Goal: Task Accomplishment & Management: Use online tool/utility

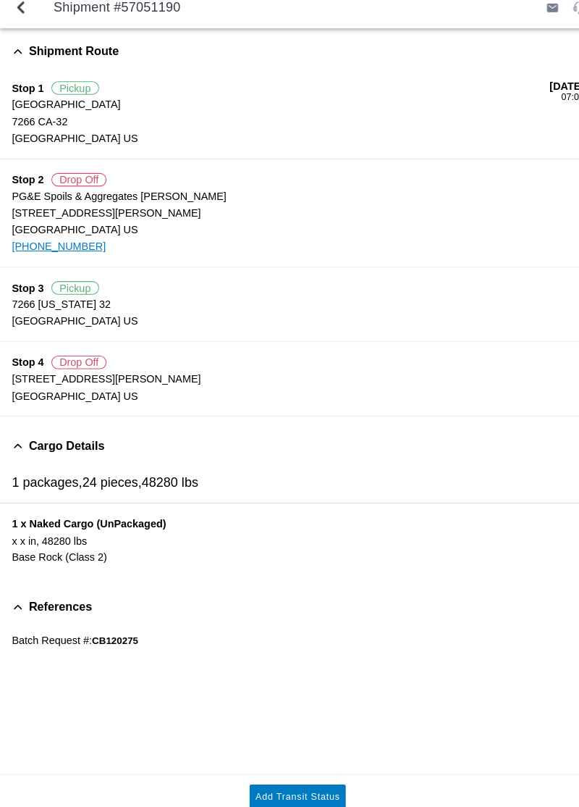
click at [0, 0] on slot "Add Transit Status" at bounding box center [0, 0] width 0 height 0
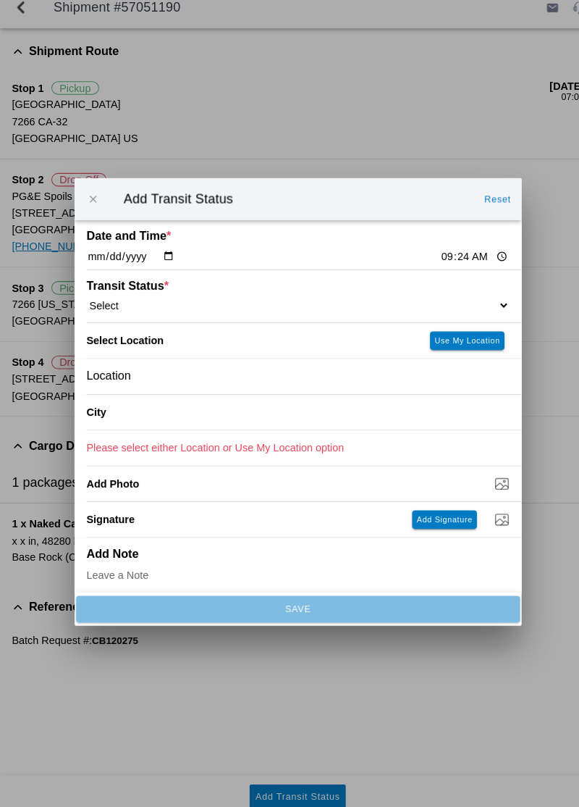
click at [426, 293] on div "Transit Status * Select Arrive at Drop Off Arrive at Pickup Break Start Break S…" at bounding box center [289, 300] width 411 height 51
click at [426, 306] on select "Select Arrive at Drop Off Arrive at Pickup Break Start Break Stop Depart Drop O…" at bounding box center [289, 309] width 411 height 13
click at [536, 453] on ion-backdrop at bounding box center [289, 403] width 579 height 807
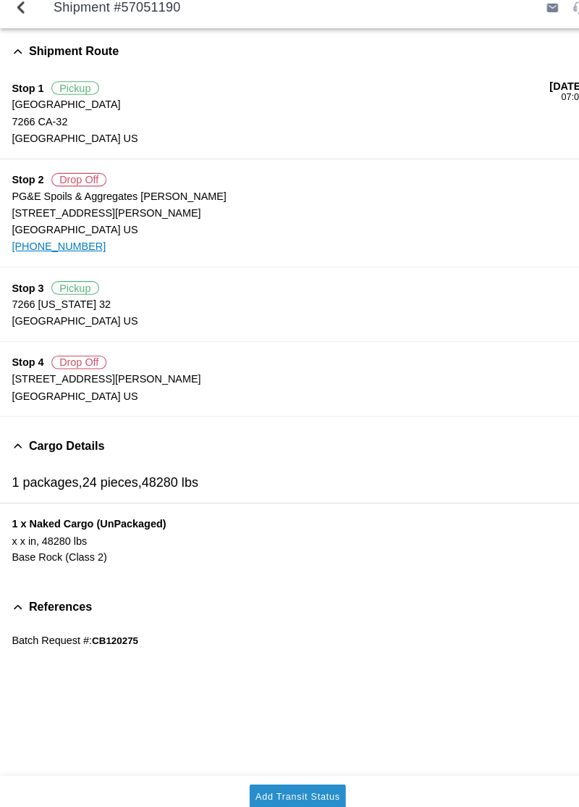
click at [0, 0] on slot "Add Transit Status" at bounding box center [0, 0] width 0 height 0
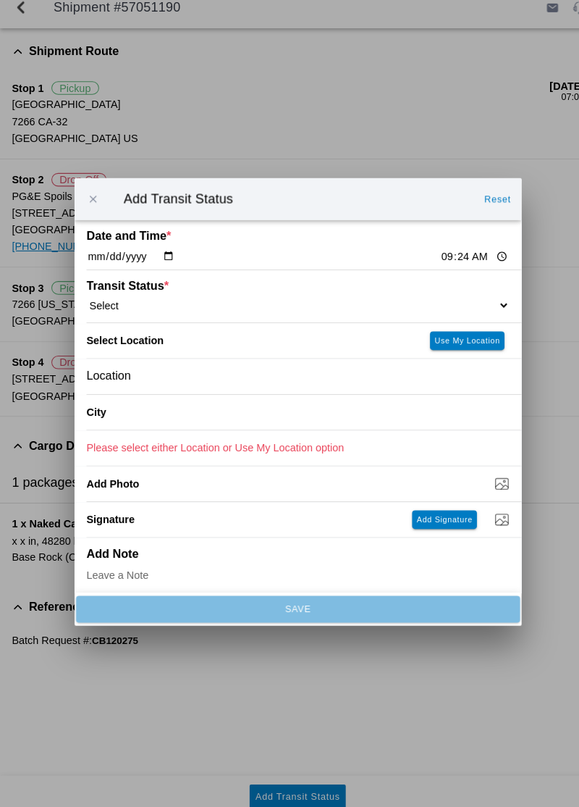
click at [455, 291] on div "Transit Status * Select Arrive at Drop Off Arrive at Pickup Break Start Break S…" at bounding box center [289, 300] width 411 height 51
click at [430, 304] on select "Select Arrive at Drop Off Arrive at Pickup Break Start Break Stop Depart Drop O…" at bounding box center [289, 309] width 411 height 13
select select "ARVPULOC"
click at [0, 0] on slot "Use My Location" at bounding box center [0, 0] width 0 height 0
type input "Orland"
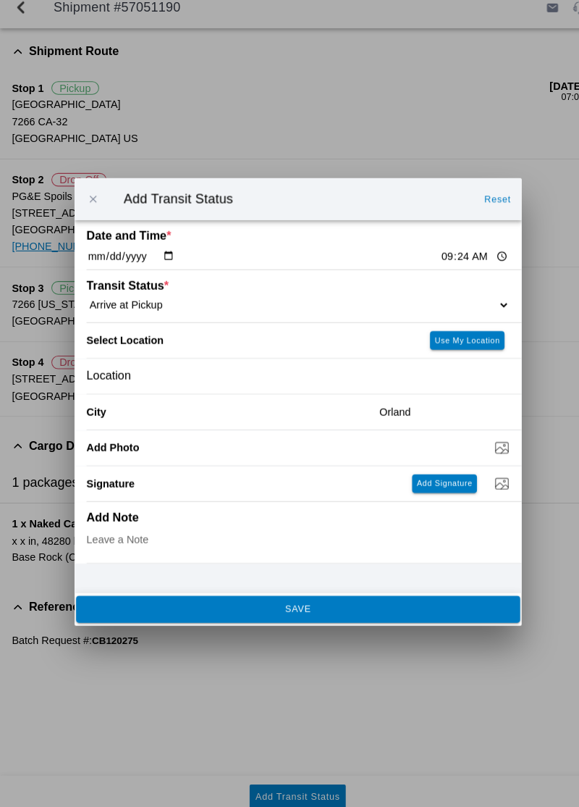
click at [396, 615] on button "SAVE" at bounding box center [290, 605] width 432 height 26
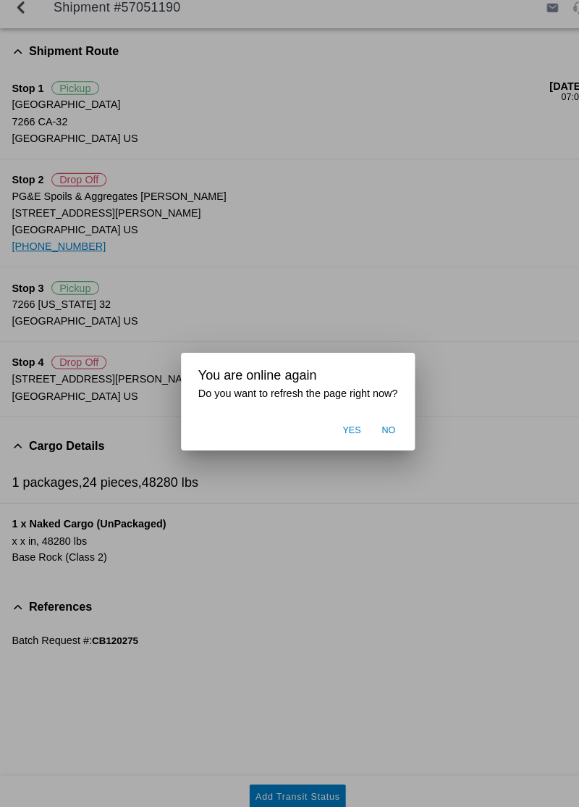
click at [450, 561] on ion-backdrop at bounding box center [289, 403] width 579 height 807
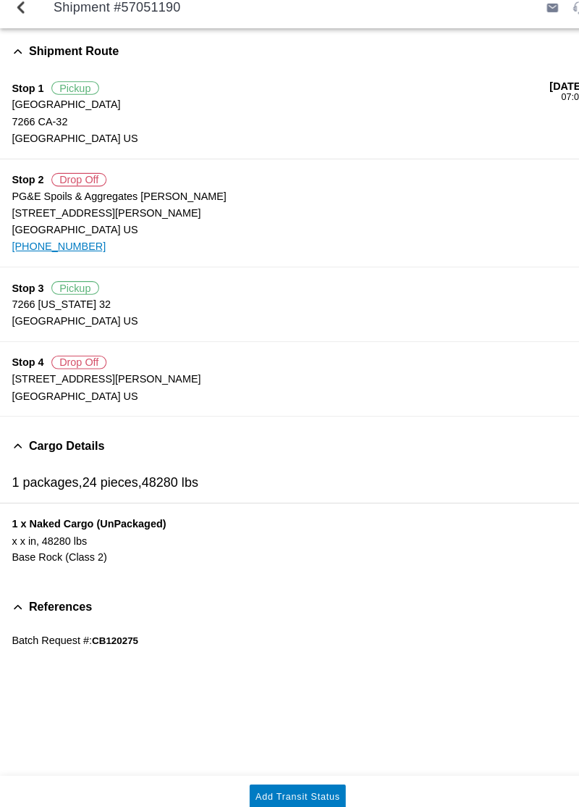
click at [0, 0] on slot "Add Transit Status" at bounding box center [0, 0] width 0 height 0
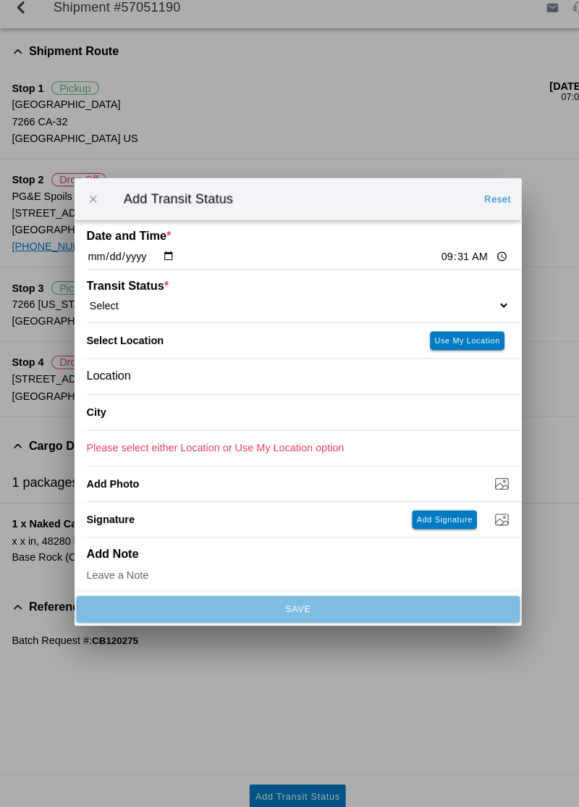
click at [448, 306] on select "Select Arrive at Drop Off Arrive at Pickup Break Start Break Stop Depart Drop O…" at bounding box center [289, 309] width 411 height 13
select select "DPTPULOC"
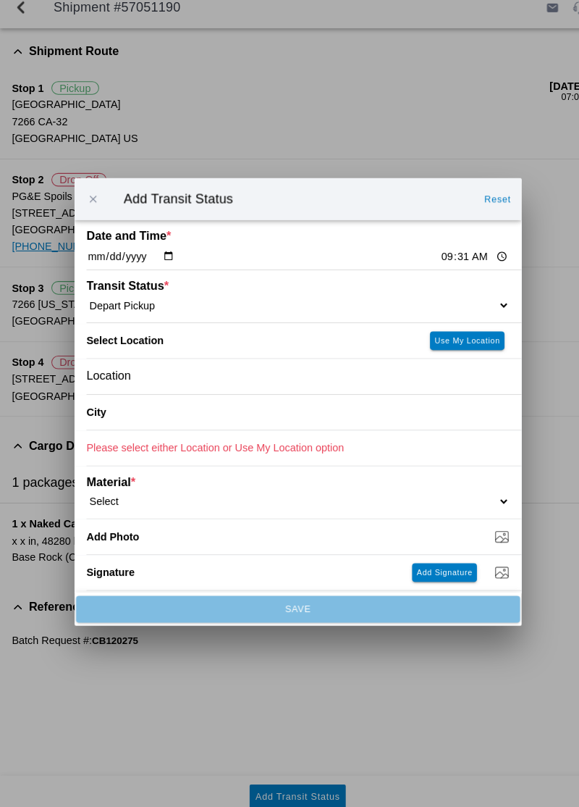
click at [0, 0] on slot "Use My Location" at bounding box center [0, 0] width 0 height 0
type input "Orland"
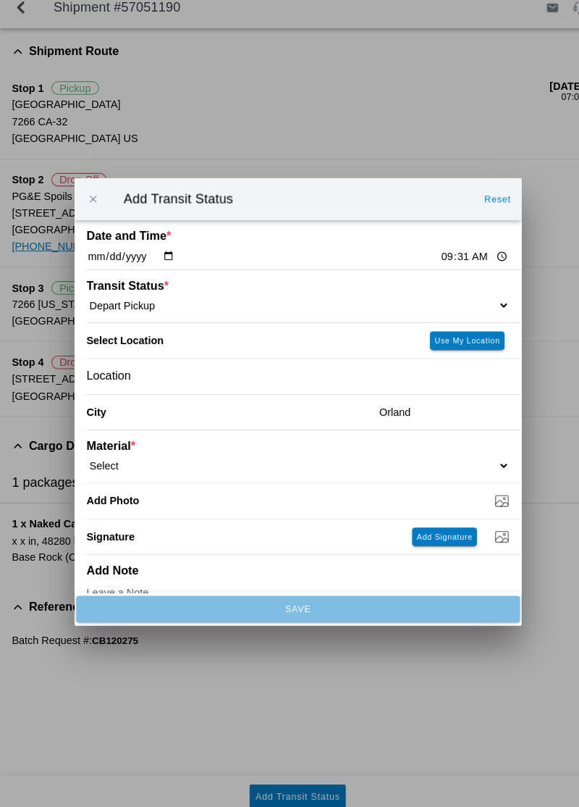
click at [134, 461] on select "Select 1" x 3" Rock 1" x 4" Rock 2" x 4" Rock Asphalt Cold Patch Backfill Spec …" at bounding box center [289, 464] width 411 height 13
select select "708651"
click at [122, 500] on input "Dump / Quarry Tag *" at bounding box center [295, 499] width 423 height 16
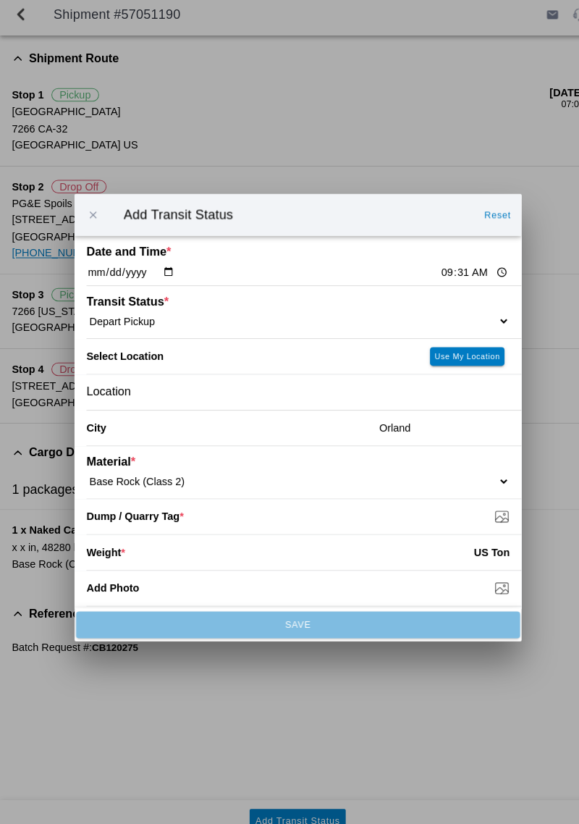
type input "C:\fakepath\17599411131527706434581310050602.jpg"
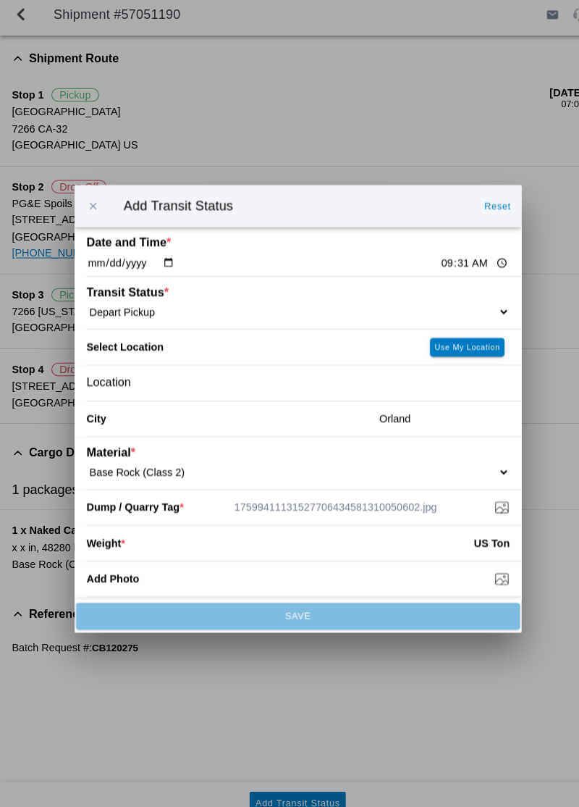
click at [391, 532] on input "number" at bounding box center [291, 534] width 339 height 32
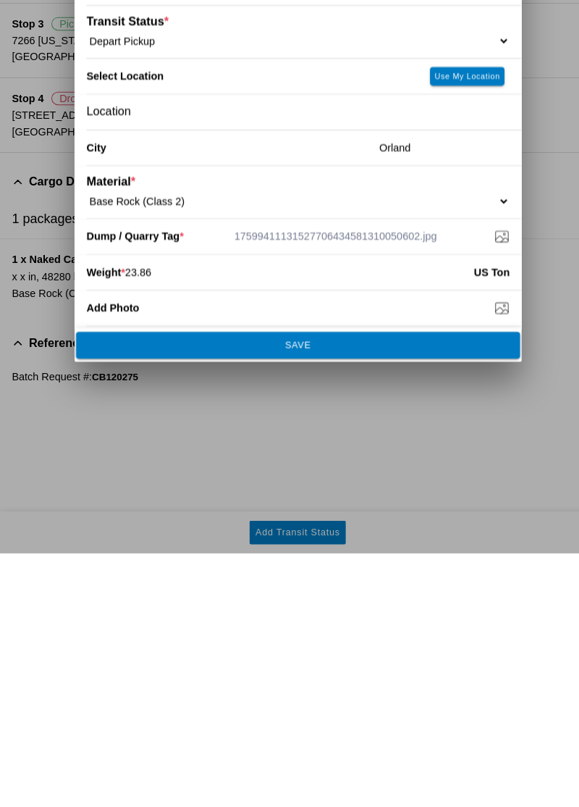
type input "23.86"
click at [0, 0] on slot "SAVE" at bounding box center [0, 0] width 0 height 0
